Goal: Task Accomplishment & Management: Manage account settings

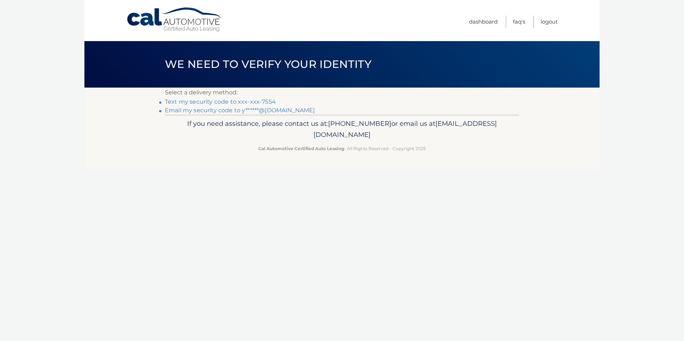
click at [245, 101] on link "Text my security code to xxx-xxx-7554" at bounding box center [220, 101] width 111 height 7
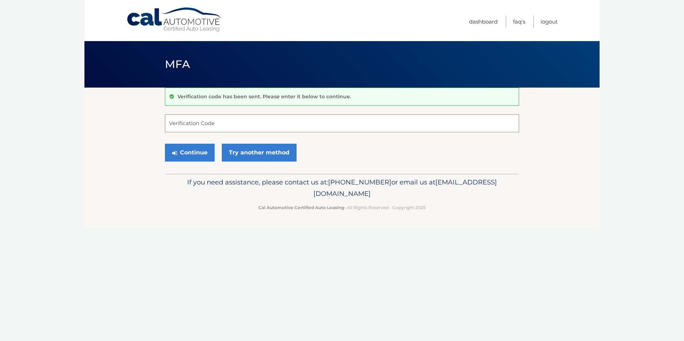
click at [286, 130] on input "Verification Code" at bounding box center [342, 123] width 354 height 18
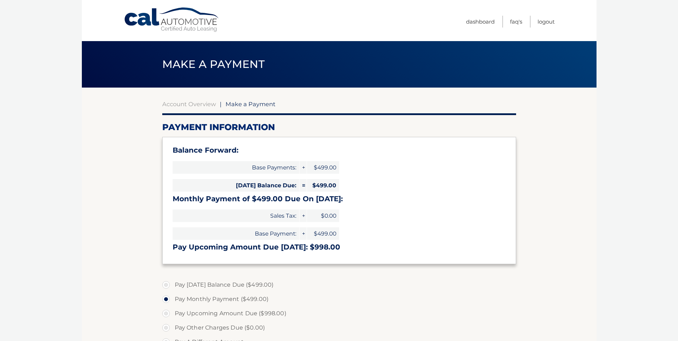
scroll to position [36, 0]
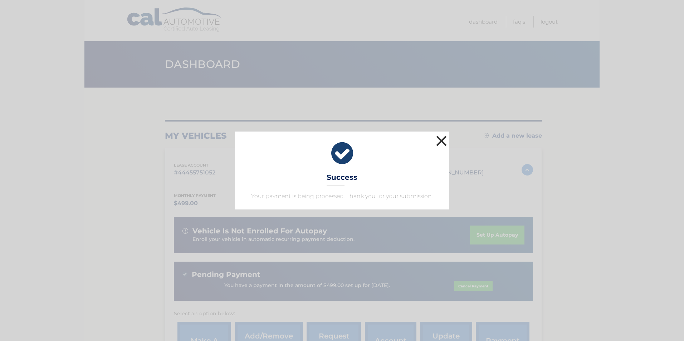
click at [443, 144] on button "×" at bounding box center [441, 141] width 14 height 14
